Goal: Check status: Check status

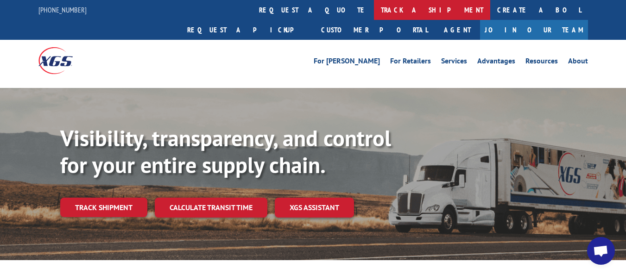
click at [374, 5] on link "track a shipment" at bounding box center [432, 10] width 116 height 20
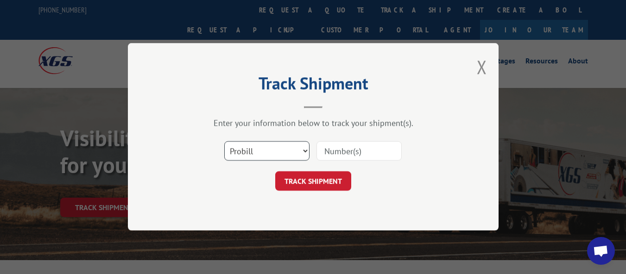
click at [306, 151] on select "Select category... Probill BOL PO" at bounding box center [266, 151] width 85 height 19
select select "bol"
click at [224, 142] on select "Select category... Probill BOL PO" at bounding box center [266, 151] width 85 height 19
click at [333, 152] on input at bounding box center [358, 151] width 85 height 19
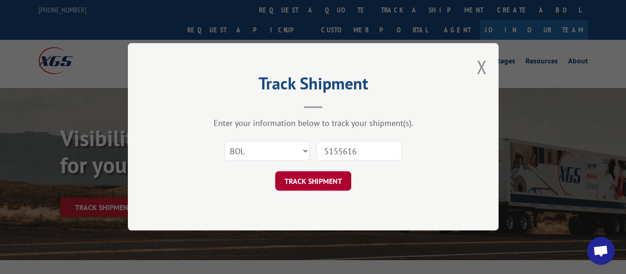
type input "5155616"
click at [307, 181] on button "TRACK SHIPMENT" at bounding box center [313, 181] width 76 height 19
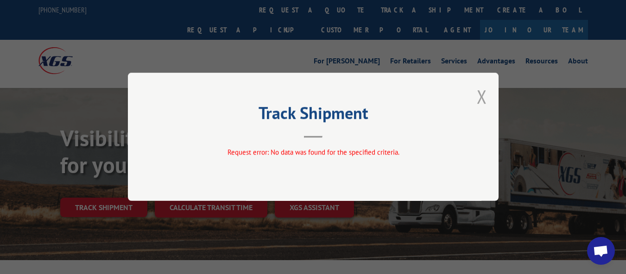
click at [480, 93] on button "Close modal" at bounding box center [482, 96] width 10 height 25
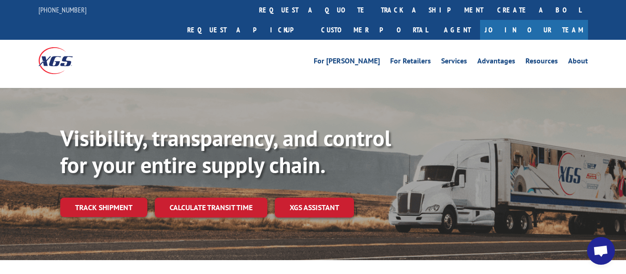
click at [331, 88] on div "Visibility, transparency, and control for your entire supply chain. Track shipm…" at bounding box center [313, 183] width 626 height 190
